Goal: Share content

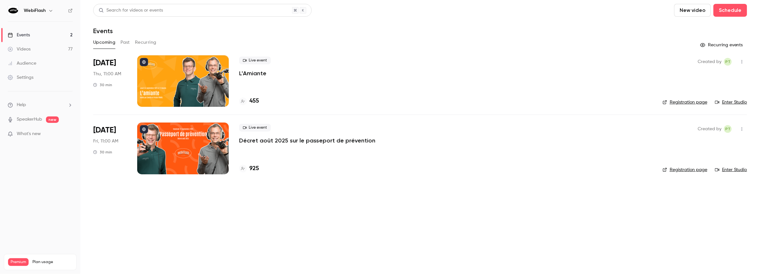
click at [263, 141] on p "Décret août 2025 sur le passeport de prévention" at bounding box center [307, 141] width 136 height 8
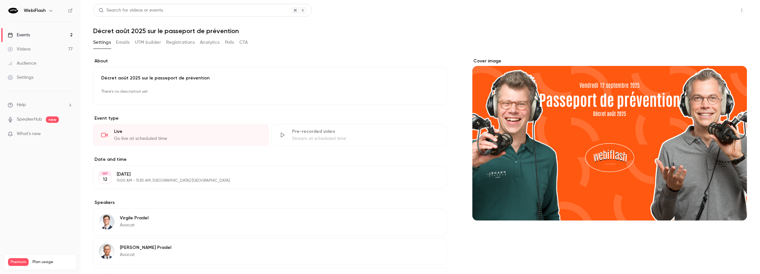
click at [716, 14] on button "Share" at bounding box center [719, 10] width 25 height 13
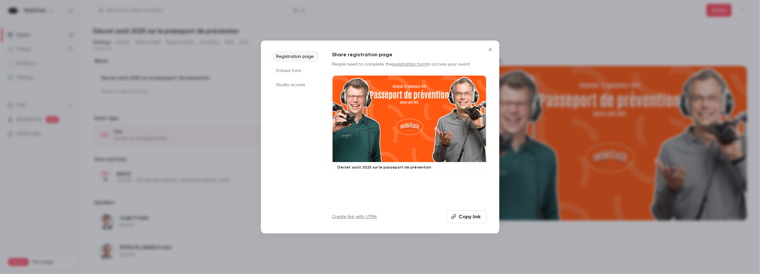
click at [469, 218] on button "Copy link" at bounding box center [467, 216] width 40 height 13
